Goal: Check status: Check status

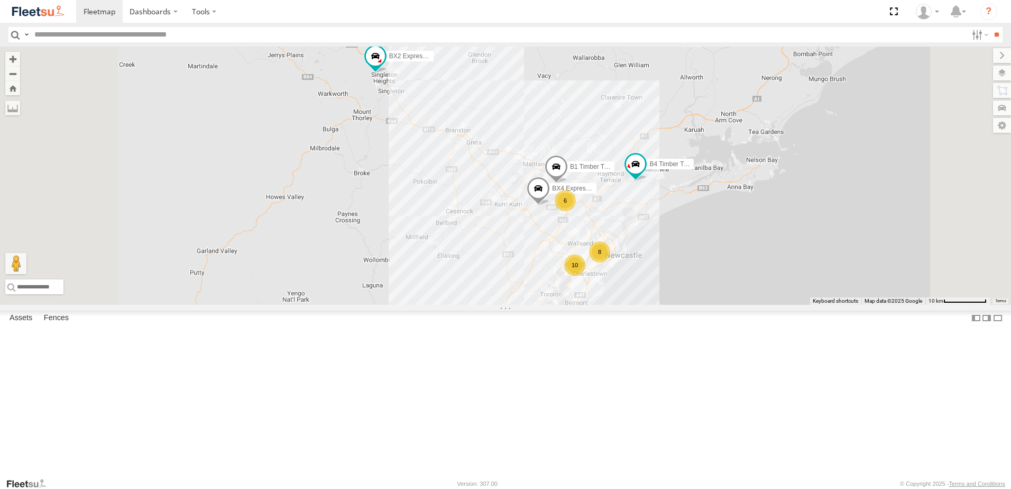
scroll to position [212, 0]
click at [0, 0] on span at bounding box center [0, 0] width 0 height 0
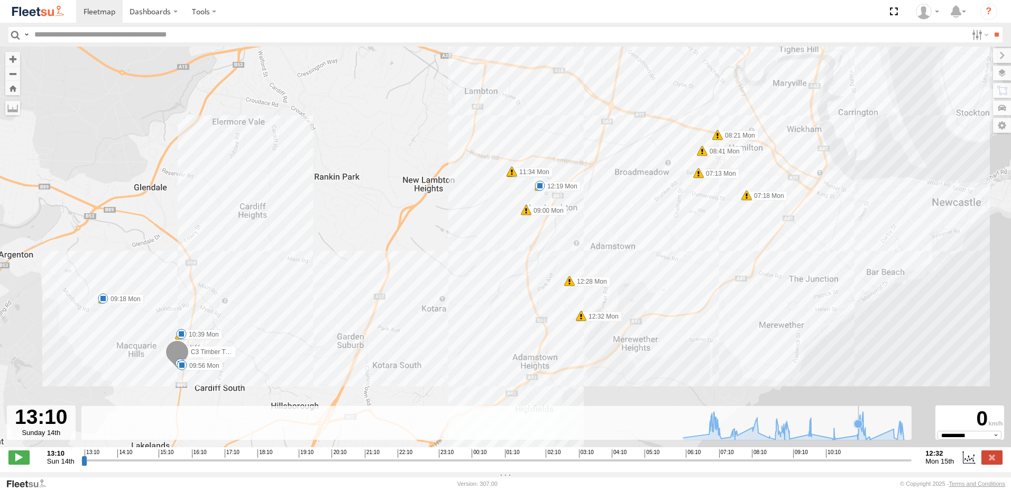
click at [859, 439] on icon at bounding box center [793, 425] width 231 height 28
click at [19, 460] on span at bounding box center [18, 457] width 21 height 14
drag, startPoint x: 86, startPoint y: 467, endPoint x: 836, endPoint y: 475, distance: 749.9
click at [836, 465] on input "range" at bounding box center [496, 460] width 831 height 10
drag, startPoint x: 878, startPoint y: 466, endPoint x: 838, endPoint y: 466, distance: 40.7
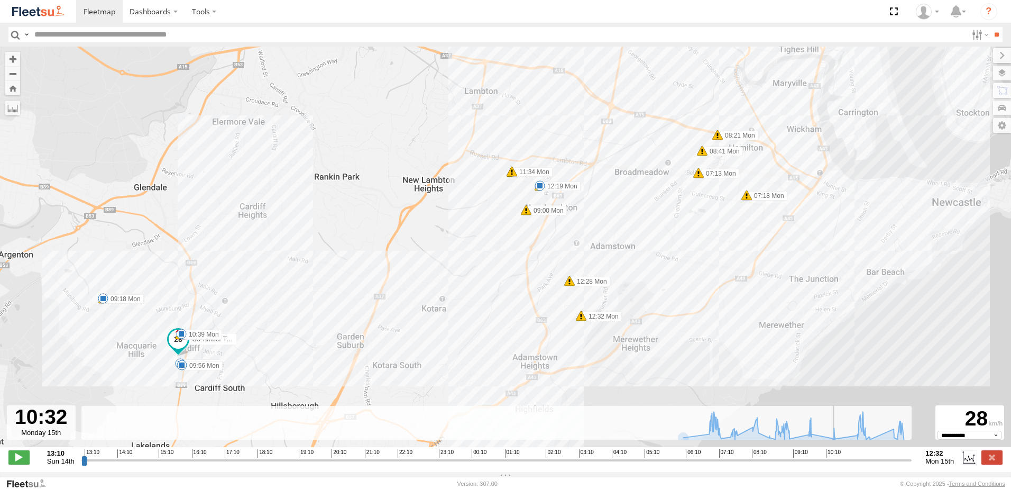
click at [838, 465] on input "range" at bounding box center [496, 460] width 831 height 10
click at [14, 463] on span at bounding box center [18, 457] width 21 height 14
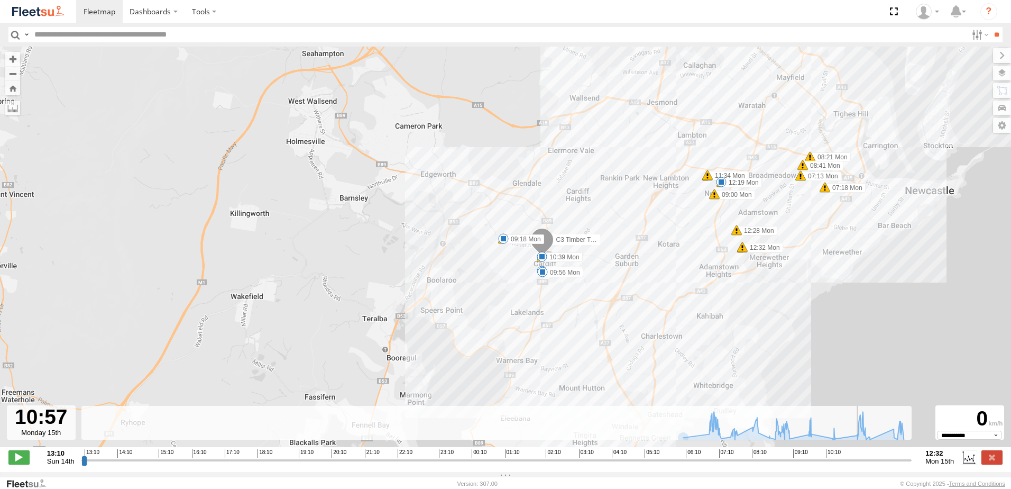
click at [716, 198] on span at bounding box center [714, 194] width 11 height 11
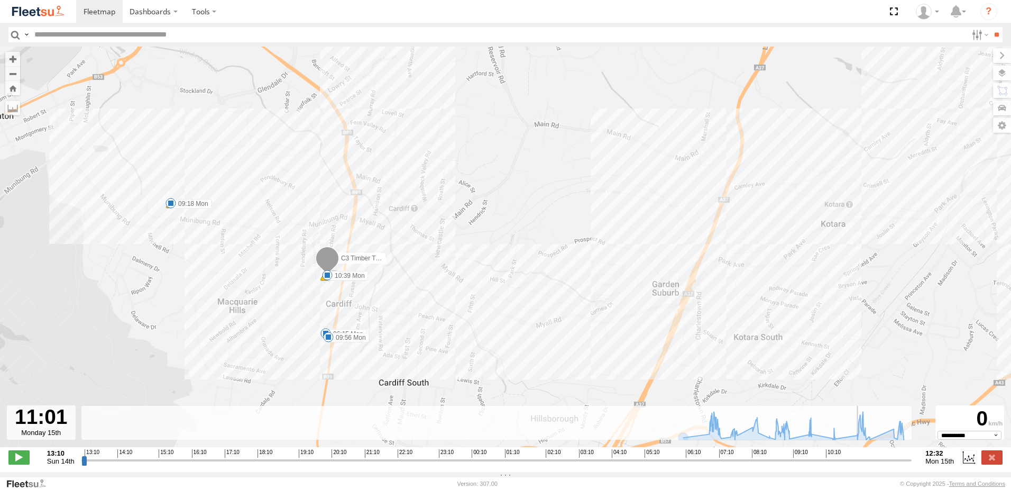
drag, startPoint x: 795, startPoint y: 230, endPoint x: 134, endPoint y: 320, distance: 666.6
click at [134, 320] on div "C3 Timber Truck 09:15 Mon 10:33 Mon 06:15 Mon 09:18 Mon 09:56 Mon 10:39 Mon 12:…" at bounding box center [505, 252] width 1011 height 411
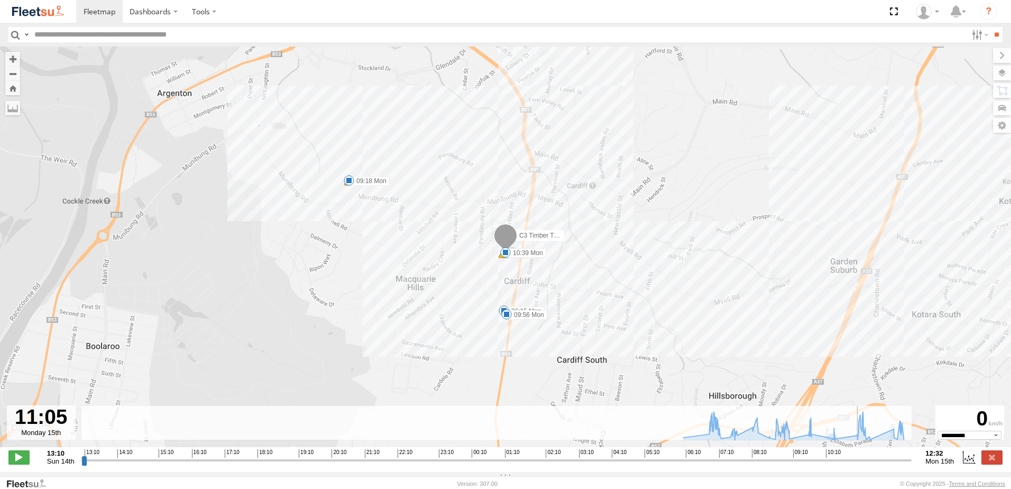
click at [868, 447] on div "C3 Timber Truck 09:15 Mon 10:33 Mon 06:15 Mon 09:18 Mon 09:56 Mon 10:39 Mon 12:…" at bounding box center [505, 252] width 1011 height 411
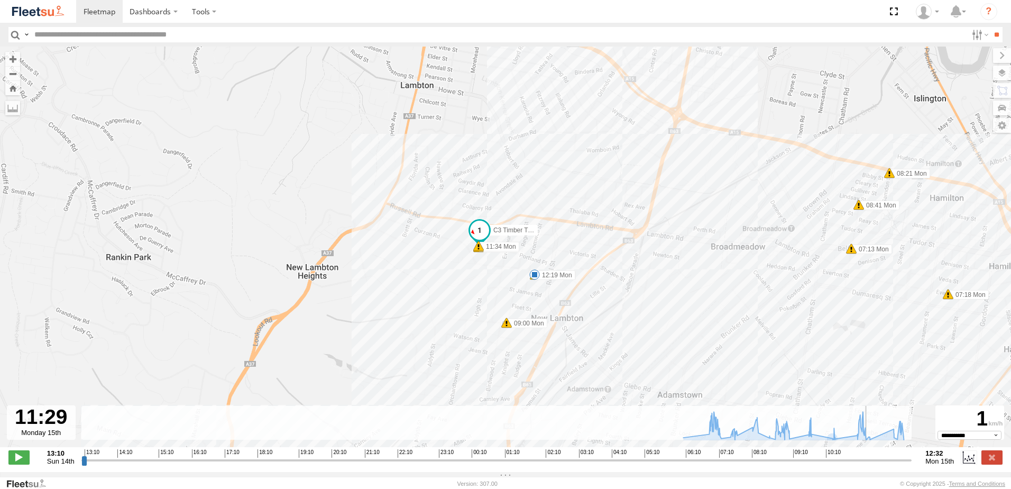
drag, startPoint x: 857, startPoint y: 468, endPoint x: 866, endPoint y: 468, distance: 9.5
click at [866, 465] on input "range" at bounding box center [496, 460] width 831 height 10
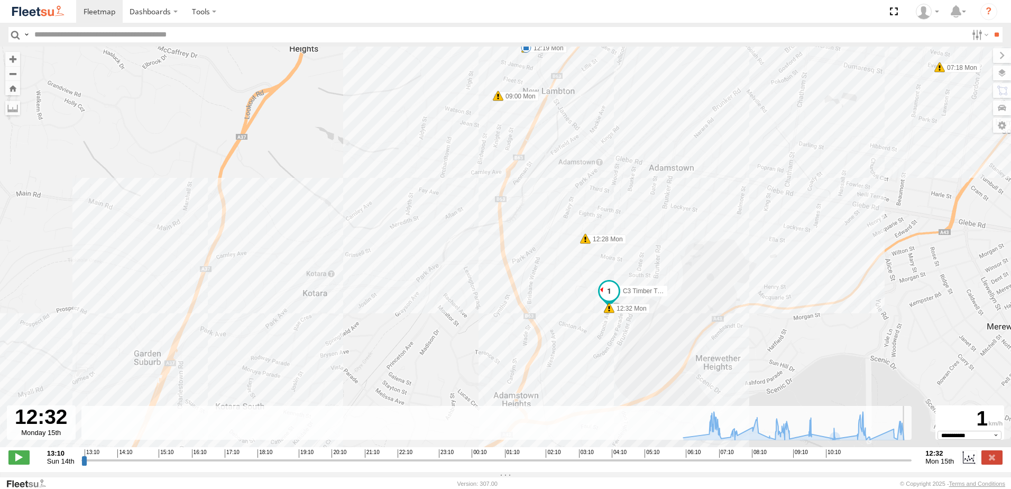
type input "**********"
